Goal: Book appointment/travel/reservation

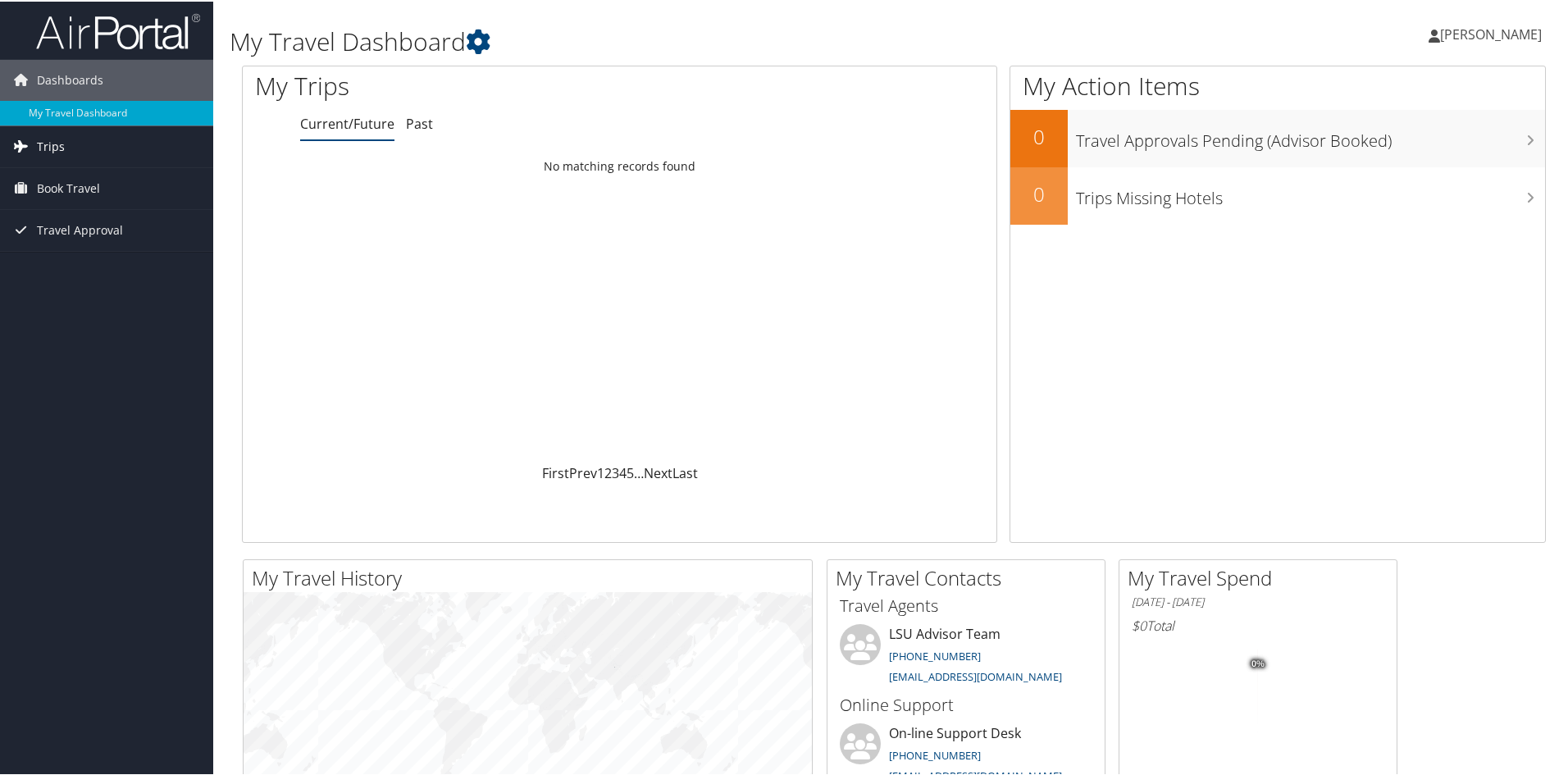
click at [123, 140] on link "Trips" at bounding box center [106, 145] width 213 height 41
click at [95, 260] on span "Book Travel" at bounding box center [68, 261] width 63 height 41
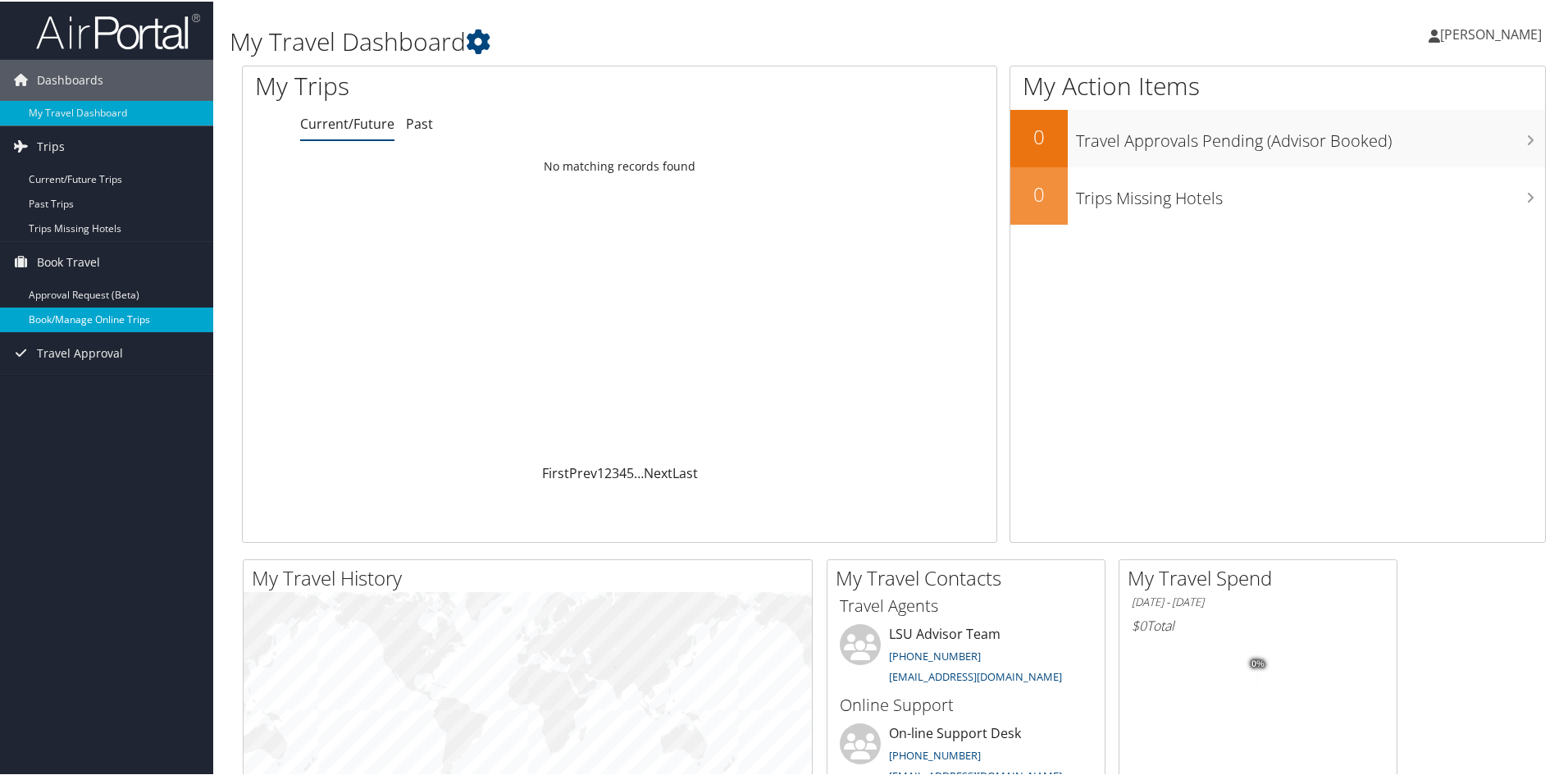
click at [87, 325] on link "Book/Manage Online Trips" at bounding box center [106, 318] width 213 height 25
